Goal: Task Accomplishment & Management: Manage account settings

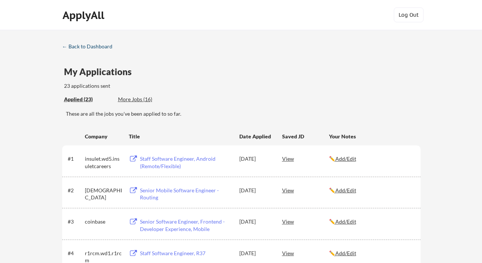
click at [73, 49] on div "← Back to Dashboard" at bounding box center [90, 46] width 56 height 5
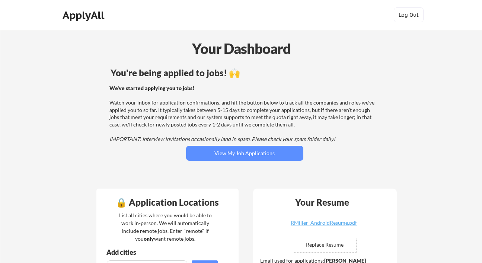
click at [265, 162] on div "You're being applied to jobs! 🙌 We've started applying you to jobs! Watch your …" at bounding box center [245, 124] width 300 height 119
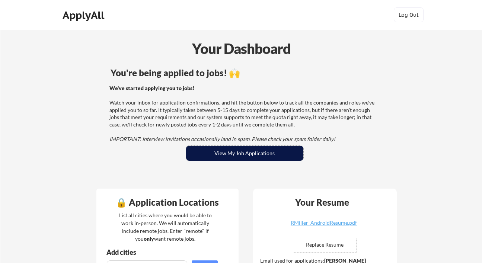
click at [262, 158] on button "View My Job Applications" at bounding box center [244, 153] width 117 height 15
